Goal: Information Seeking & Learning: Check status

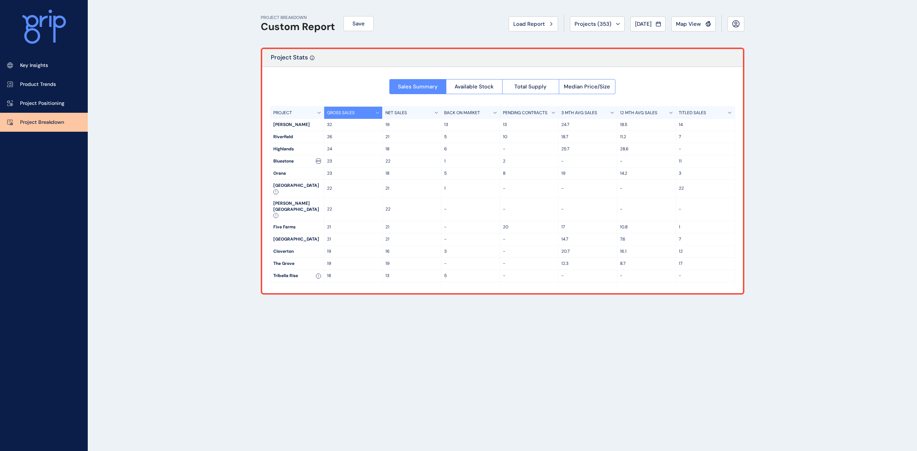
drag, startPoint x: 27, startPoint y: 68, endPoint x: 192, endPoint y: 100, distance: 168.7
click at [27, 68] on p "Key Insights" at bounding box center [34, 65] width 28 height 7
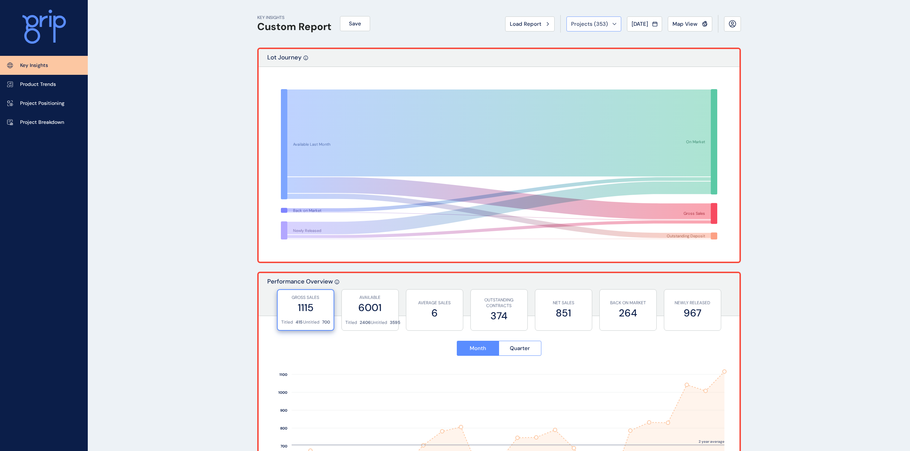
click at [578, 26] on span "Projects ( 353 )" at bounding box center [589, 23] width 37 height 7
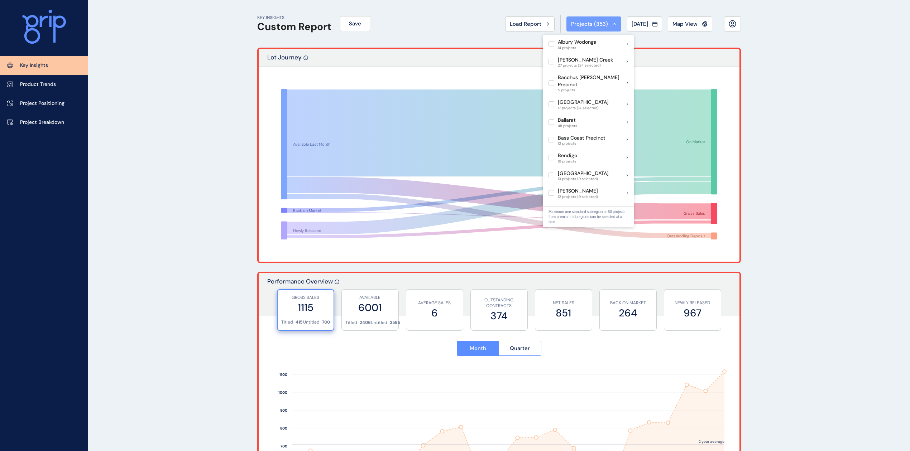
click at [578, 26] on span "Projects ( 353 )" at bounding box center [589, 23] width 37 height 7
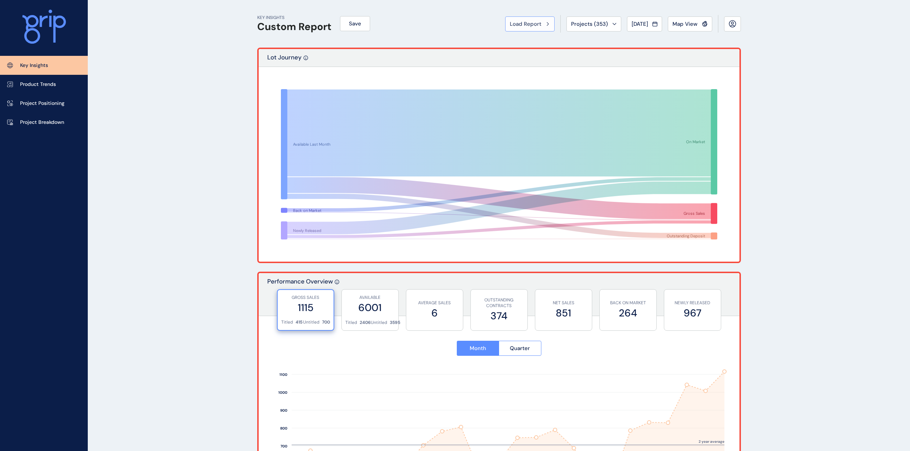
click at [524, 21] on span "Load Report" at bounding box center [526, 23] width 32 height 7
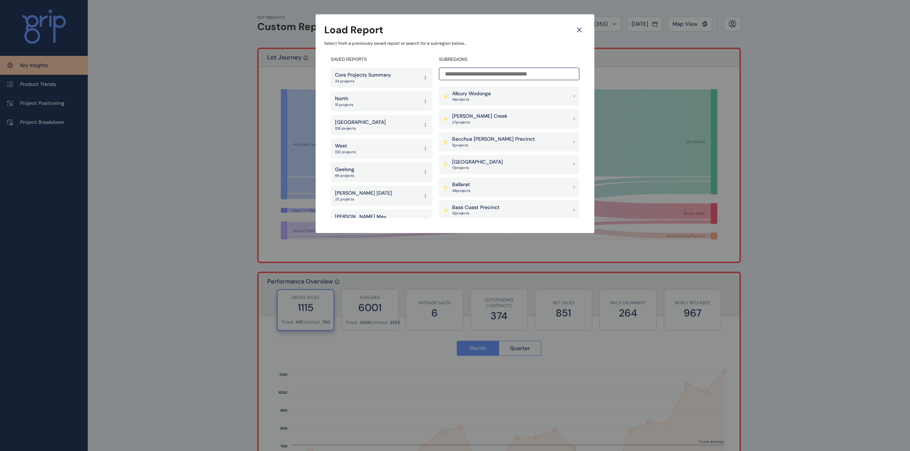
click at [365, 145] on div "West 130 projects" at bounding box center [382, 149] width 102 height 20
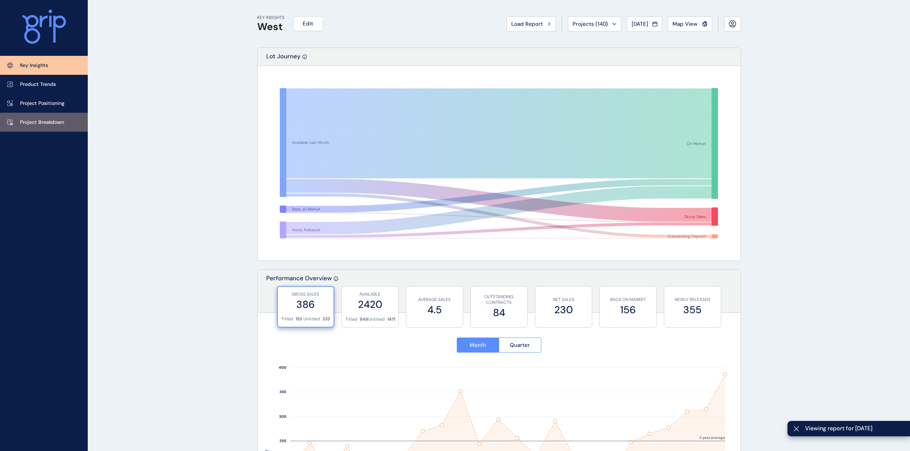
click at [45, 124] on p "Project Breakdown" at bounding box center [42, 122] width 44 height 7
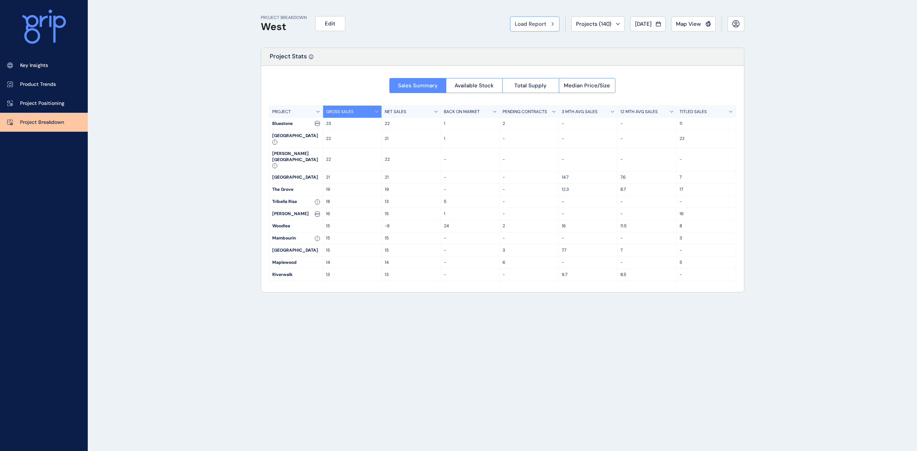
click at [515, 24] on span "Load Report" at bounding box center [531, 23] width 32 height 7
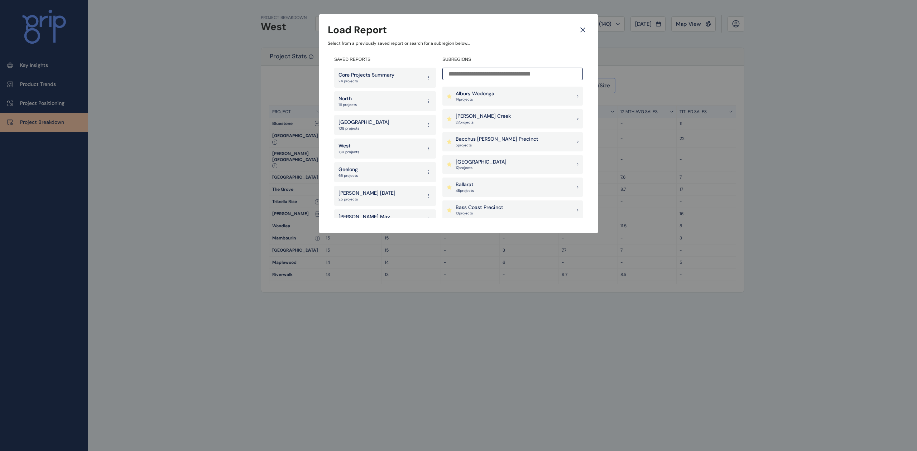
click at [369, 124] on div "South East 108 projects" at bounding box center [385, 125] width 102 height 20
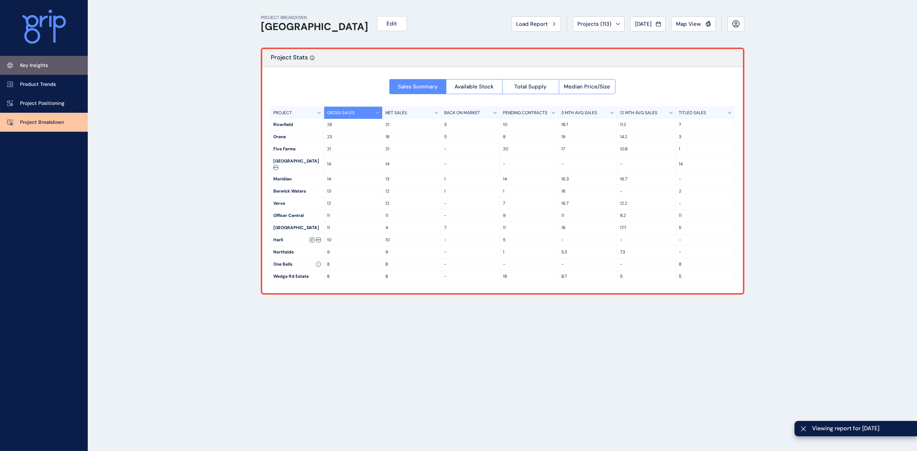
click at [44, 67] on p "Key Insights" at bounding box center [34, 65] width 28 height 7
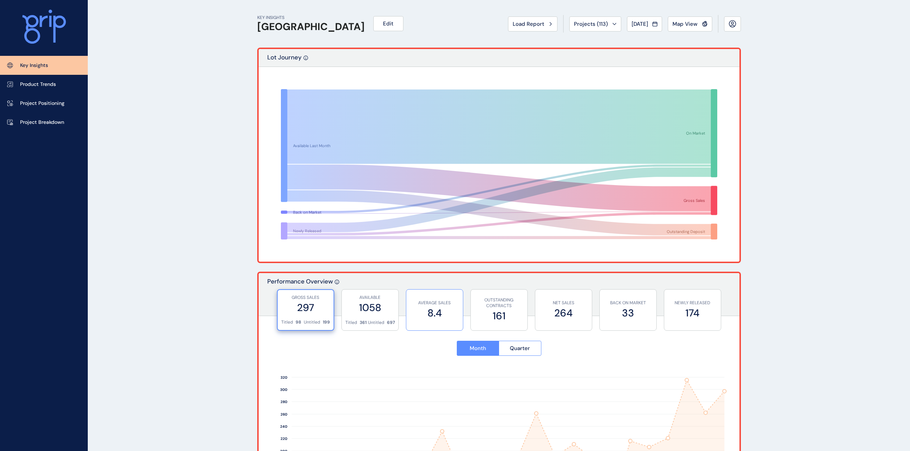
click at [439, 308] on label "8.4" at bounding box center [434, 313] width 49 height 14
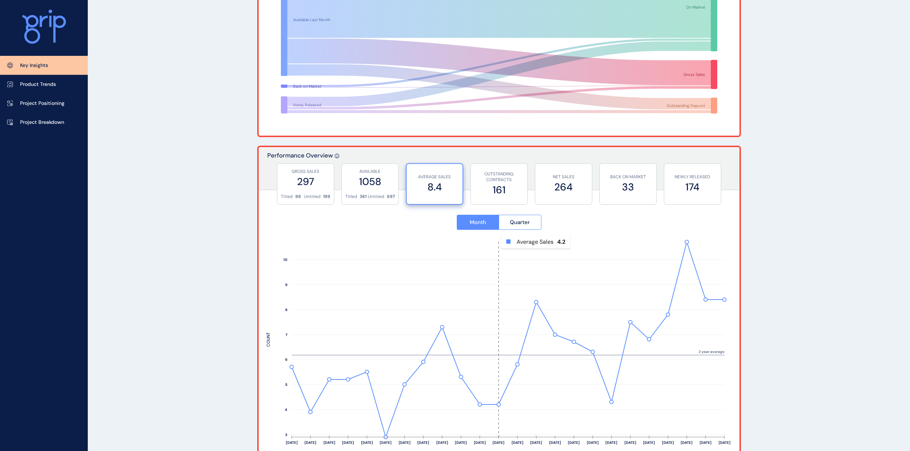
scroll to position [143, 0]
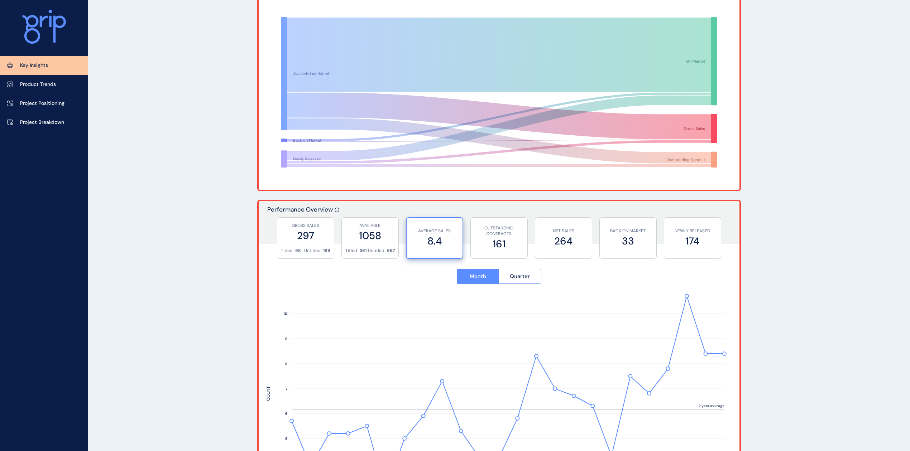
scroll to position [0, 0]
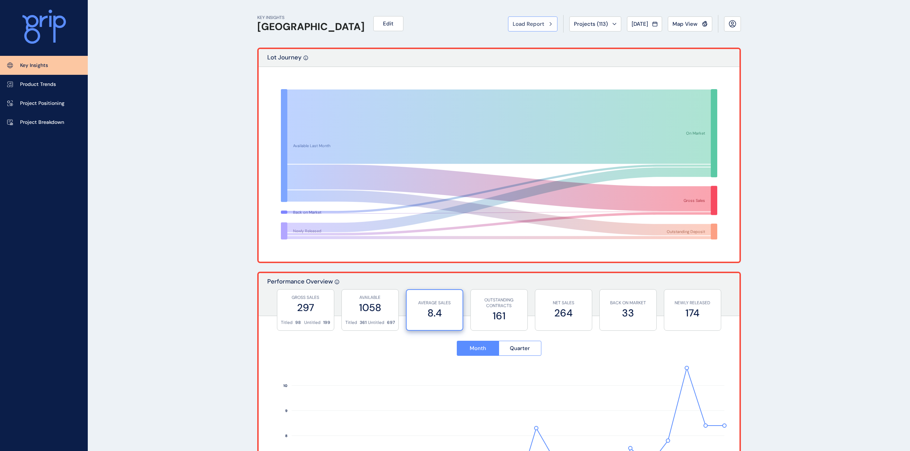
click at [516, 22] on span "Load Report" at bounding box center [529, 23] width 32 height 7
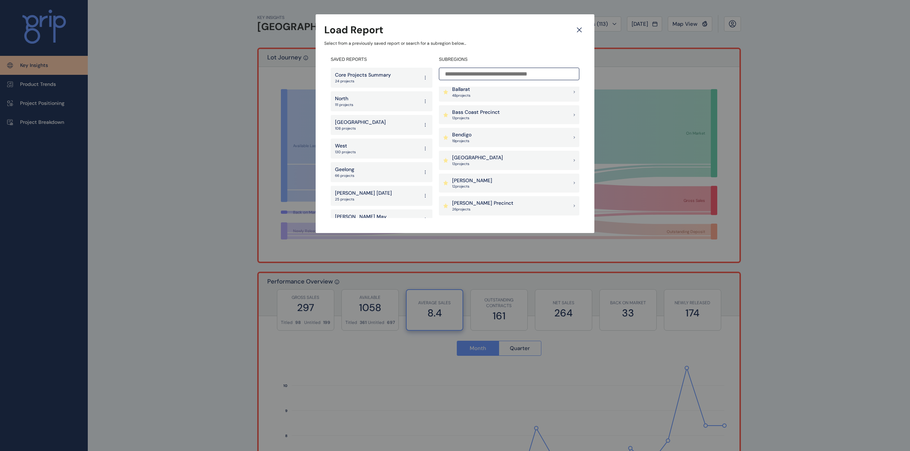
click at [359, 168] on div "Geelong 66 projects" at bounding box center [382, 172] width 102 height 20
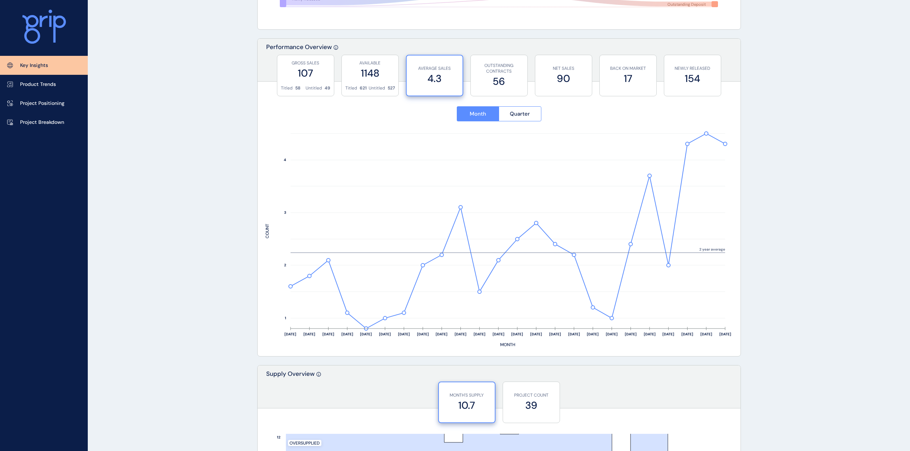
scroll to position [239, 0]
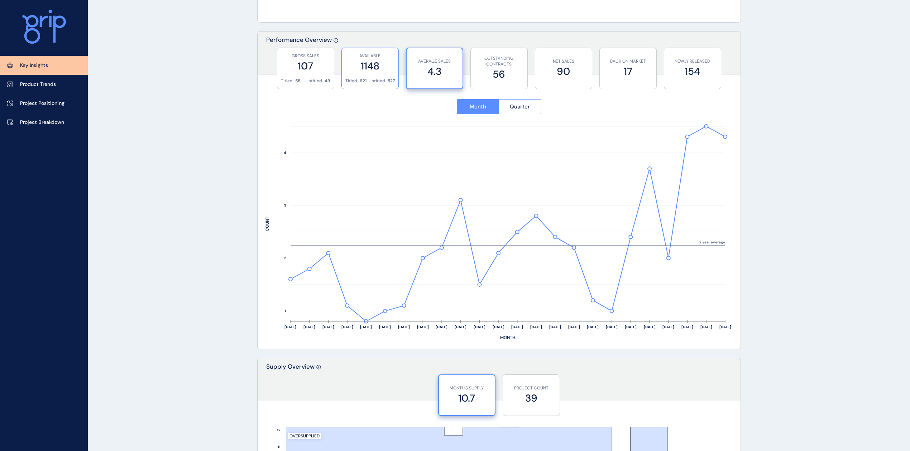
drag, startPoint x: 312, startPoint y: 70, endPoint x: 350, endPoint y: 79, distance: 39.9
click at [312, 70] on label "107" at bounding box center [305, 66] width 49 height 14
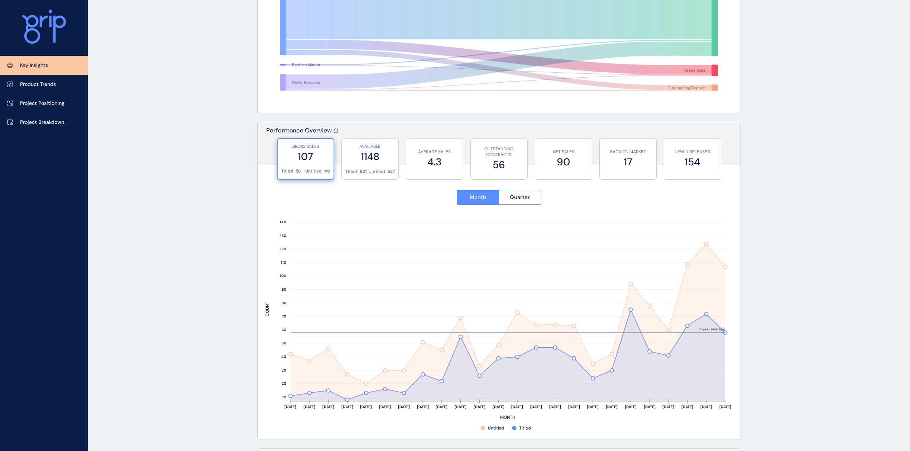
scroll to position [0, 0]
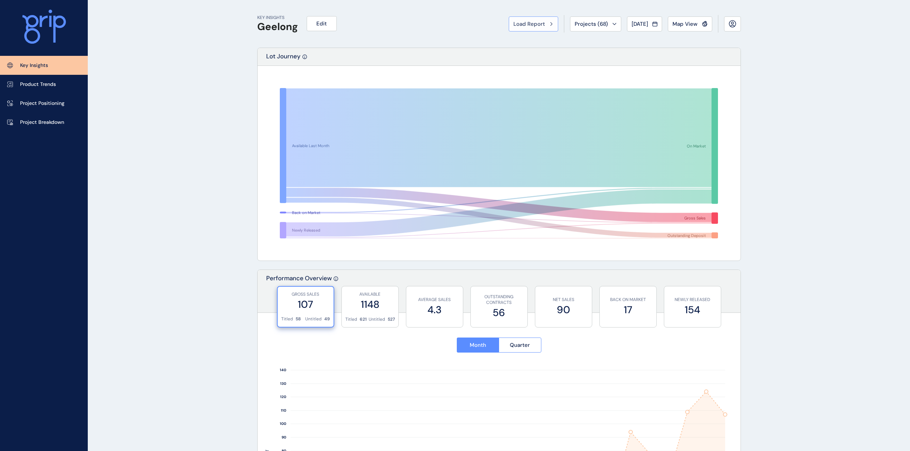
click at [523, 25] on span "Load Report" at bounding box center [529, 23] width 32 height 7
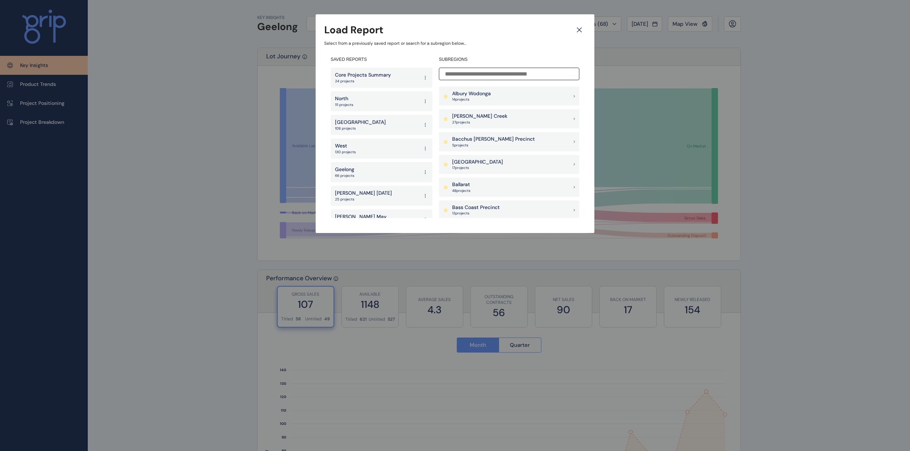
click at [374, 104] on div "North 111 projects" at bounding box center [382, 101] width 102 height 20
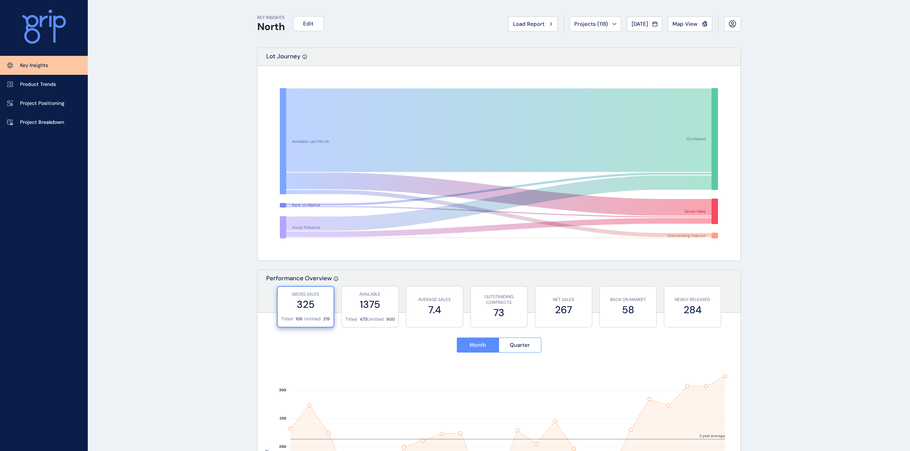
click at [646, 32] on div "Load Report Projects ( 118 ) Jul 2025 2025 < > Jan No report is available for t…" at bounding box center [624, 24] width 233 height 18
click at [647, 23] on span "[DATE]" at bounding box center [640, 23] width 16 height 7
click at [627, 37] on div "2025 < > Jan No report is available for this period. New months are usually pub…" at bounding box center [664, 64] width 75 height 64
click at [629, 36] on icon "<" at bounding box center [635, 40] width 12 height 12
click at [636, 52] on li "Jan No report is available for this period. New months are usually published 5 …" at bounding box center [641, 52] width 24 height 12
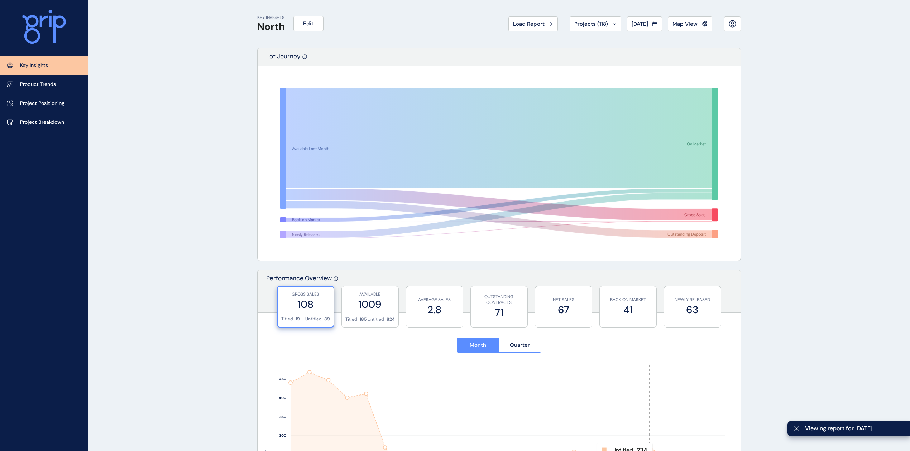
scroll to position [191, 0]
